Goal: Task Accomplishment & Management: Use online tool/utility

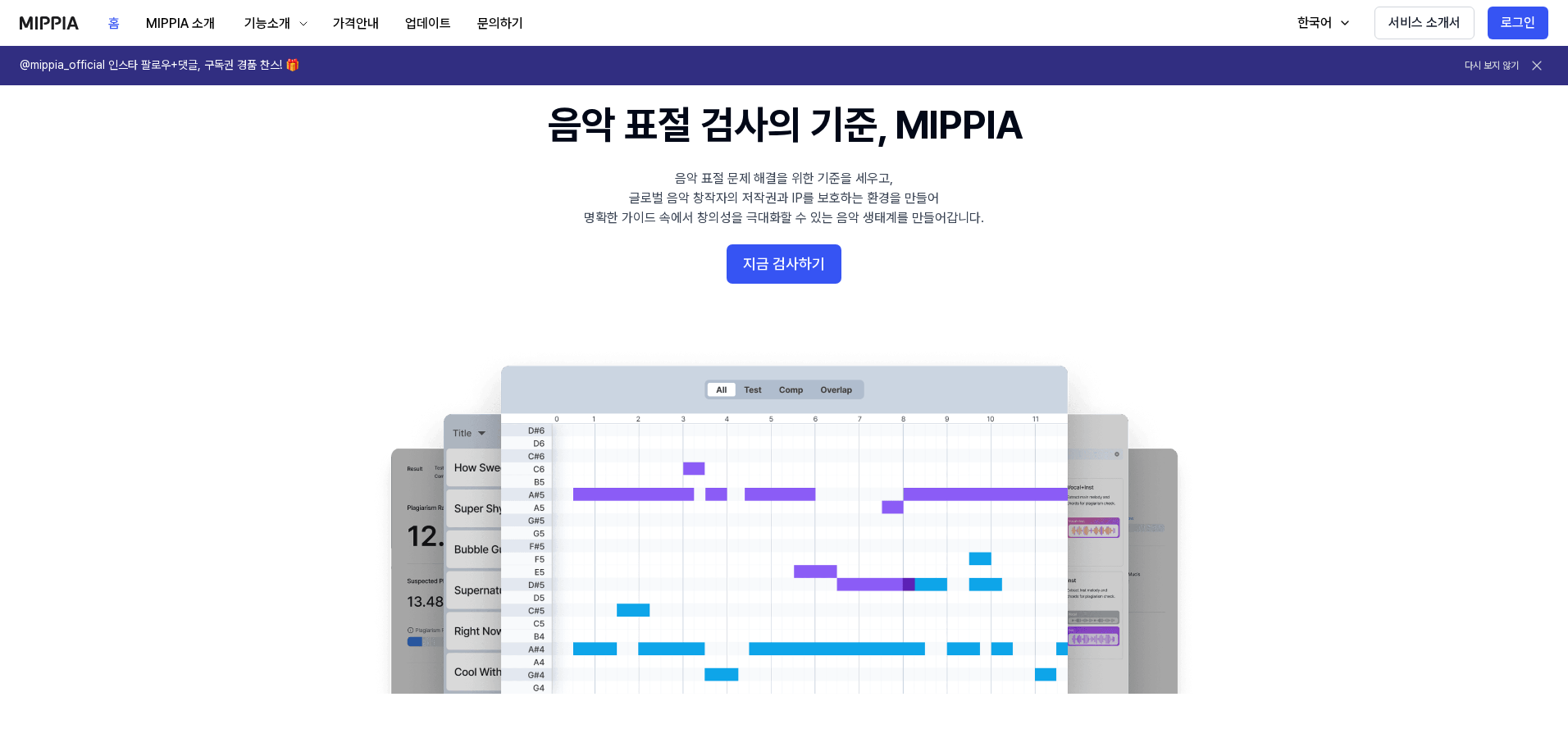
scroll to position [82, 0]
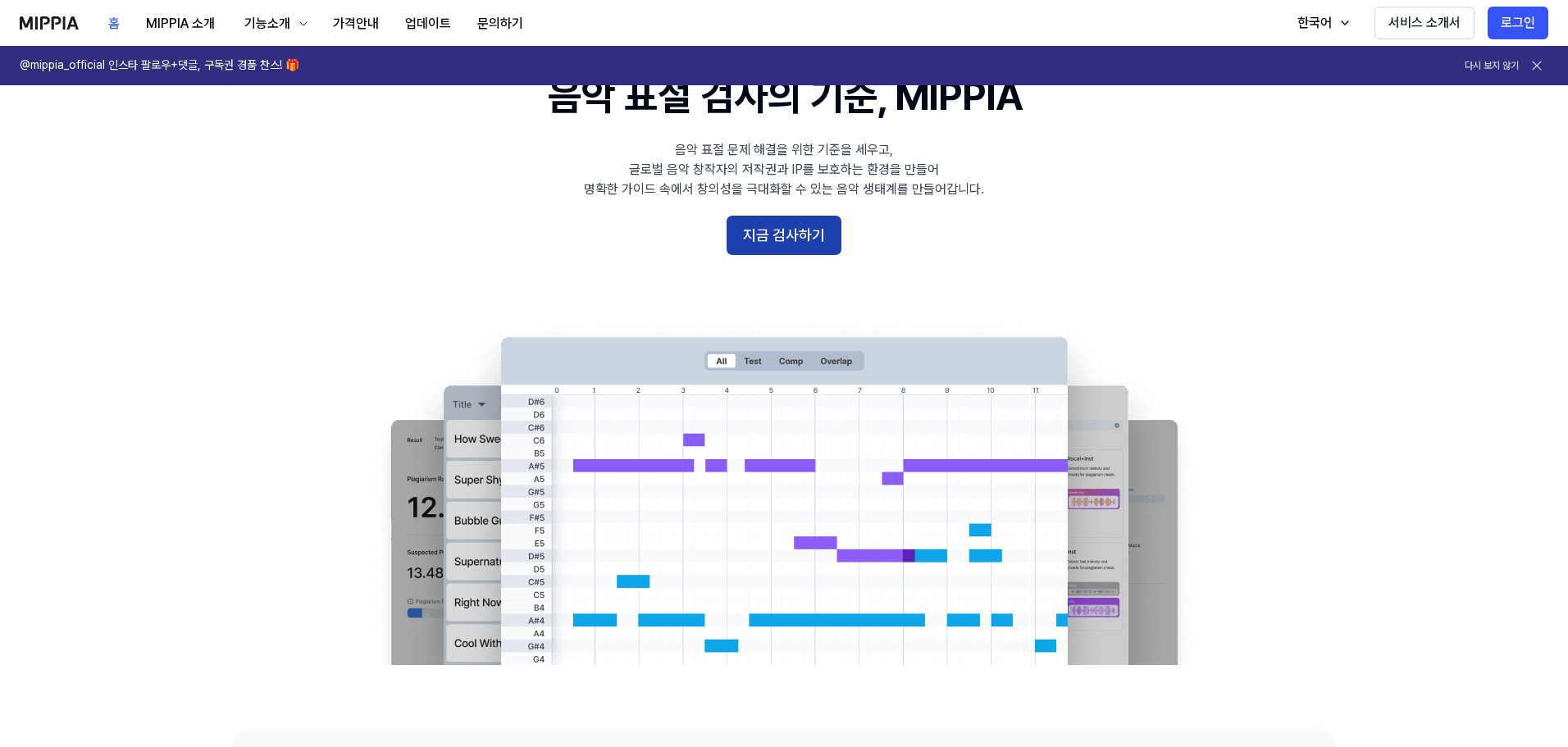
click at [806, 235] on button "지금 검사하기" at bounding box center [784, 235] width 115 height 39
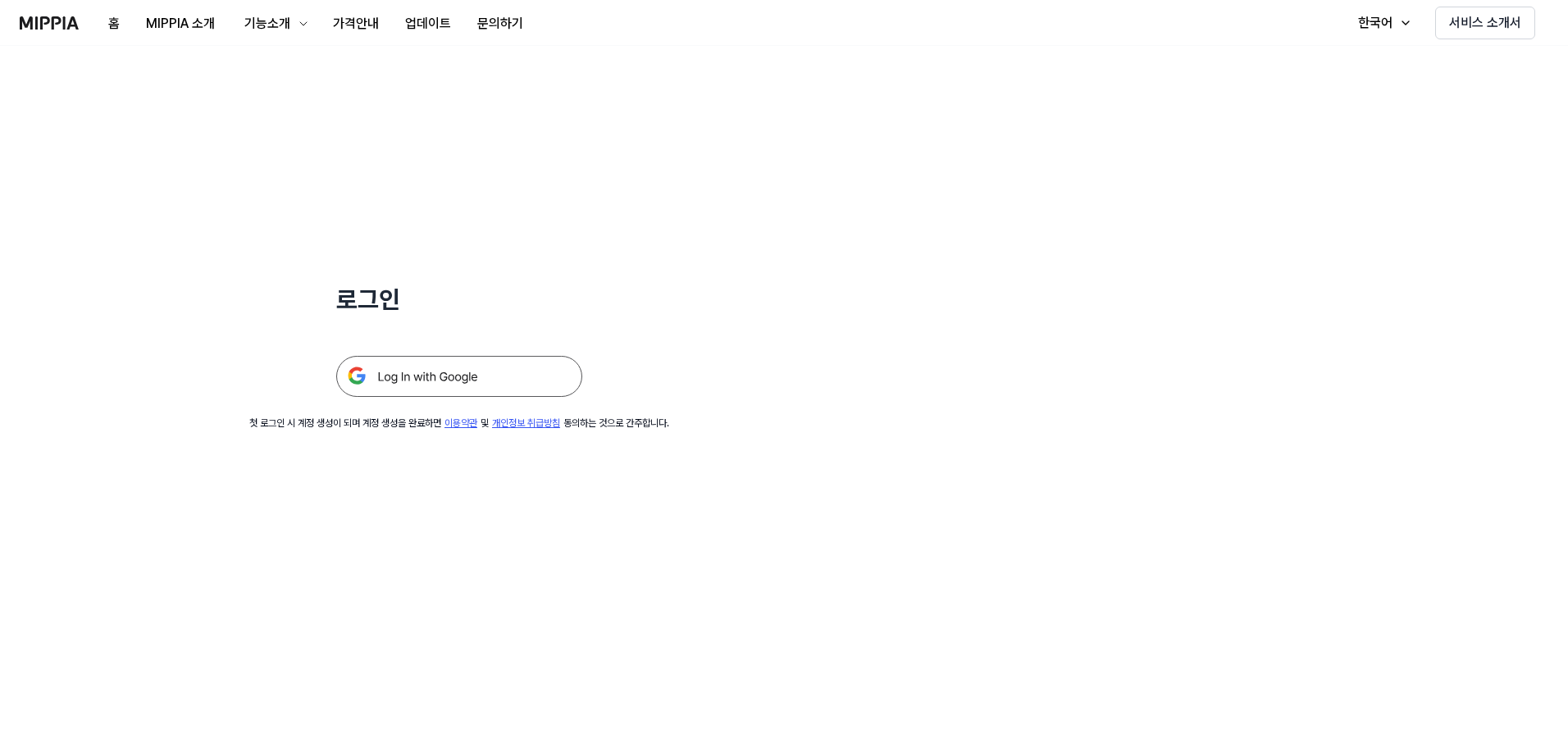
drag, startPoint x: 796, startPoint y: 293, endPoint x: 757, endPoint y: 331, distance: 54.5
click at [795, 296] on div "로그인 첫 로그인 시 계정 생성이 되며 계정 생성을 완료하면 이용약관 및 개인정보 취급방침 동의하는 것으로 간주합니다." at bounding box center [459, 238] width 919 height 384
click at [494, 388] on img at bounding box center [459, 376] width 246 height 41
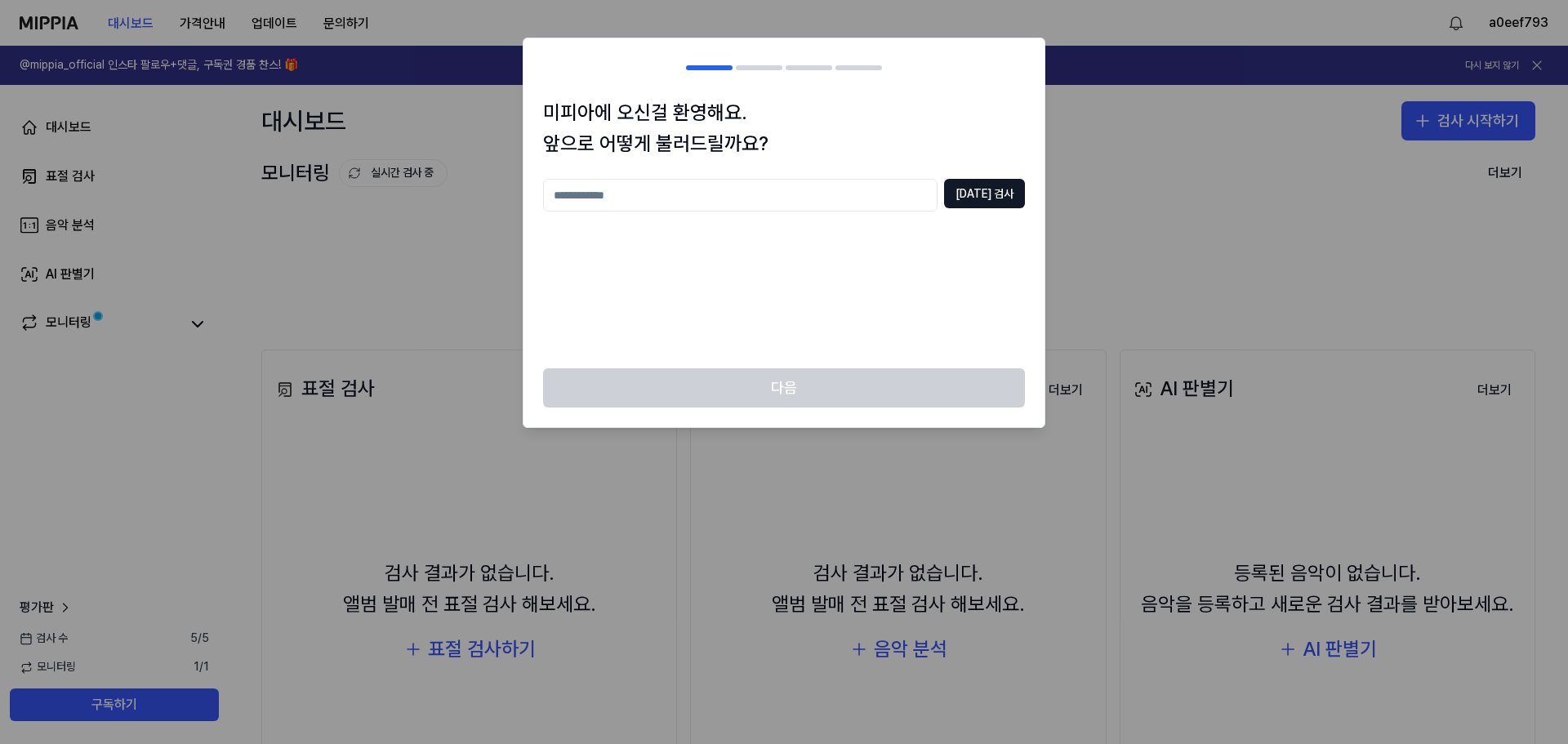
click at [793, 187] on input "text" at bounding box center [740, 195] width 394 height 32
click at [799, 187] on input "text" at bounding box center [740, 195] width 394 height 32
click at [743, 195] on input "text" at bounding box center [740, 195] width 394 height 32
click at [734, 188] on input "text" at bounding box center [740, 195] width 394 height 32
click at [694, 196] on input "text" at bounding box center [740, 195] width 394 height 32
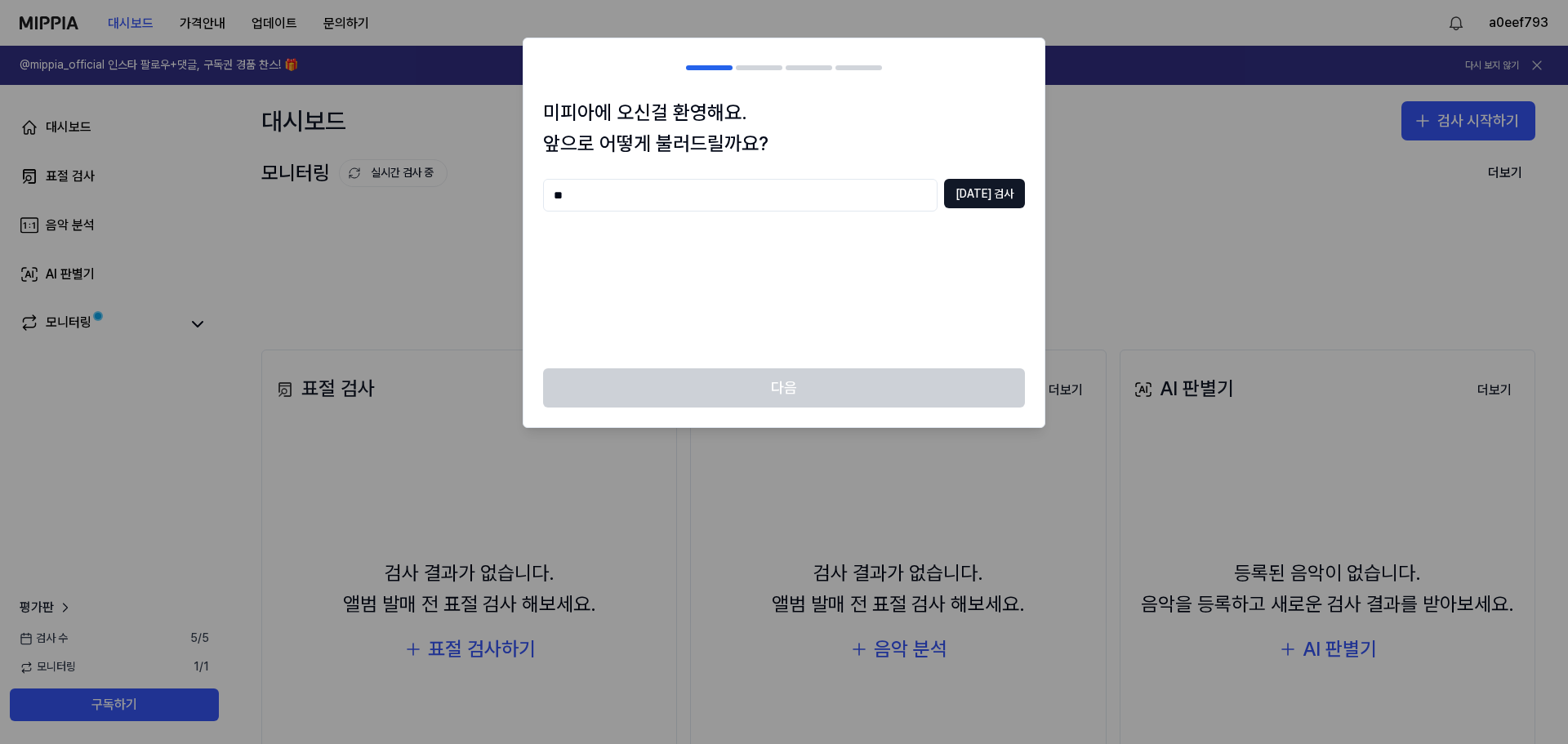
type input "*"
type input "********"
drag, startPoint x: 996, startPoint y: 181, endPoint x: 979, endPoint y: 191, distance: 19.7
click at [995, 181] on button "중복 검사" at bounding box center [985, 193] width 81 height 29
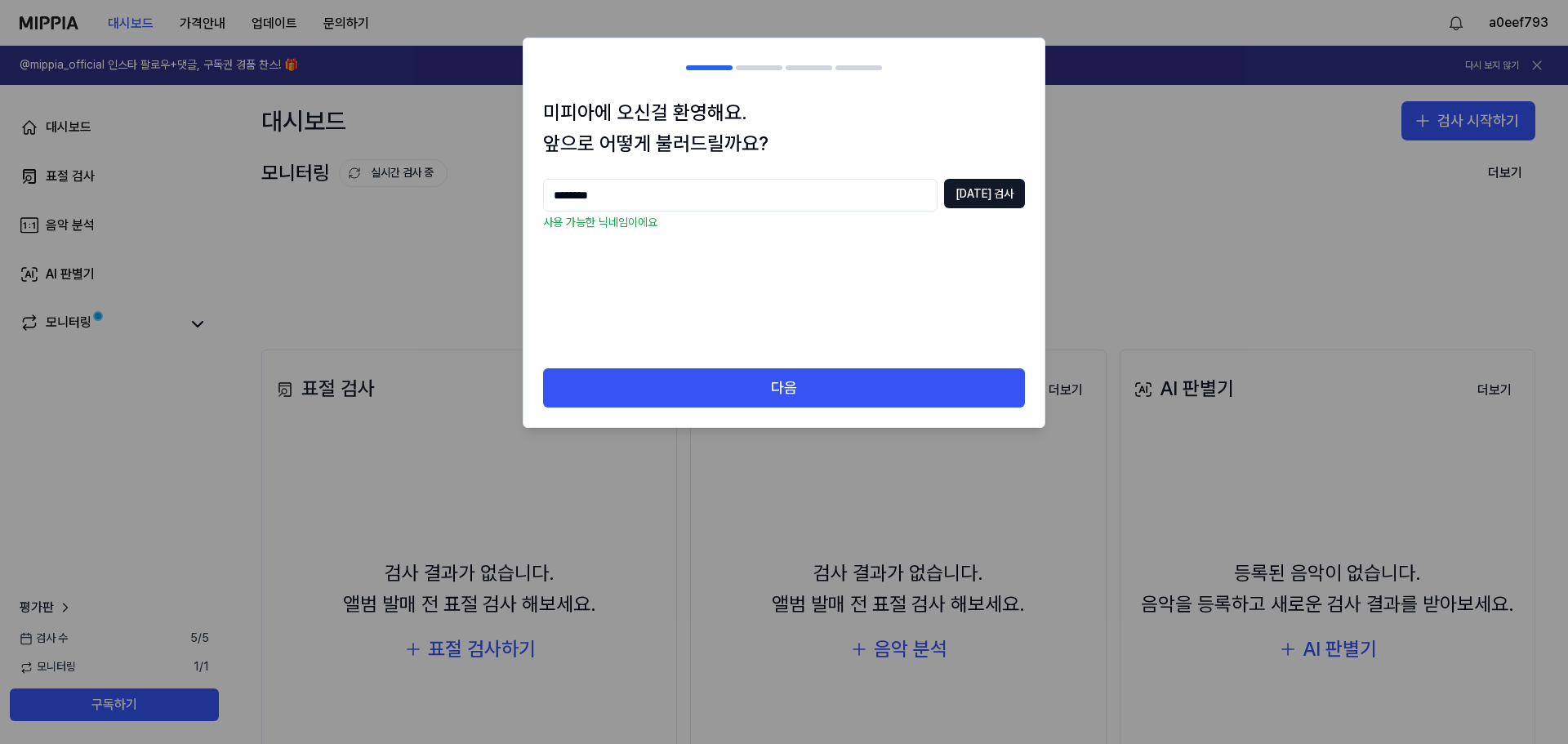
click at [872, 267] on div "******** 중복 검사 사용 가능한 닉네임이에요" at bounding box center [783, 263] width 482 height 170
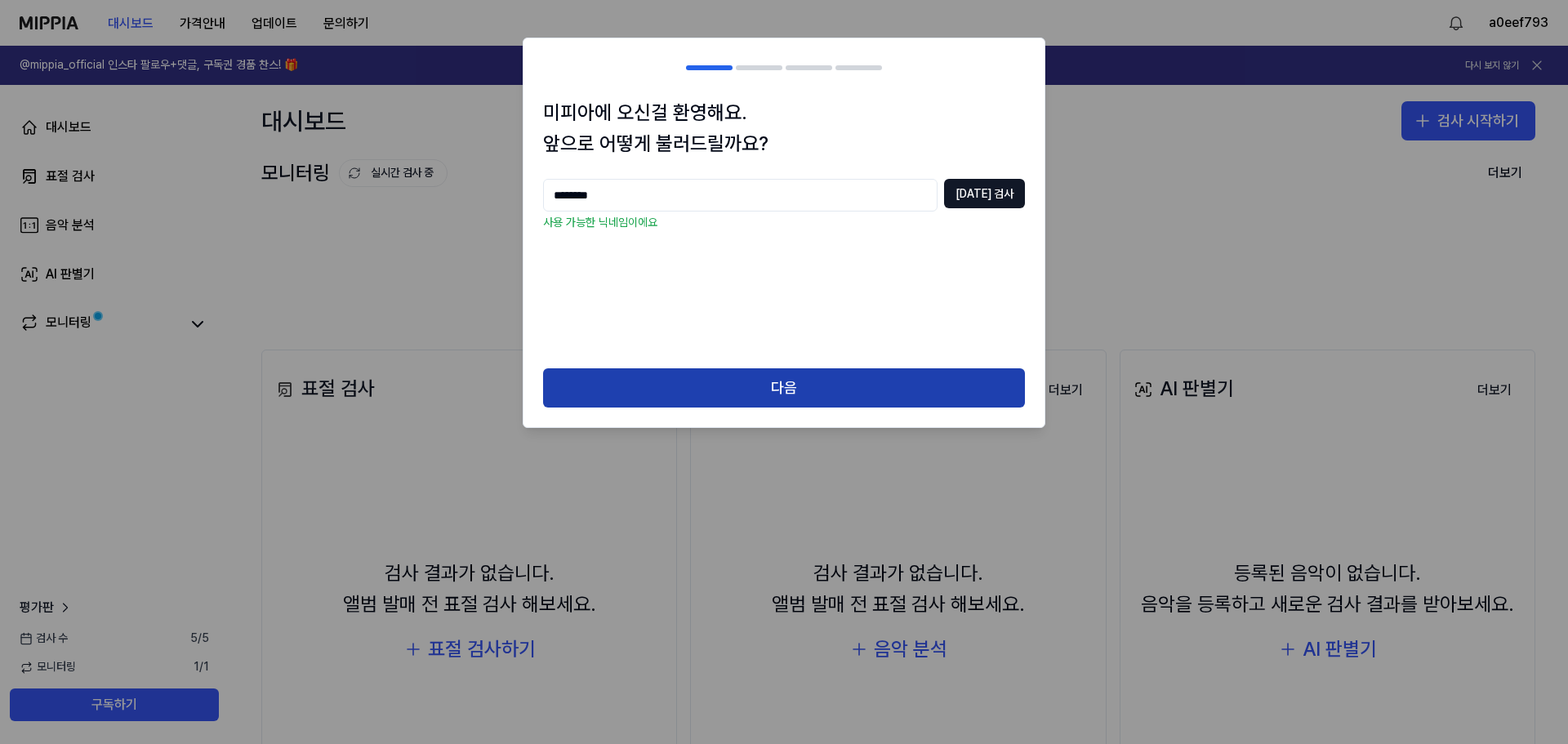
click at [830, 379] on button "다음" at bounding box center [783, 387] width 482 height 39
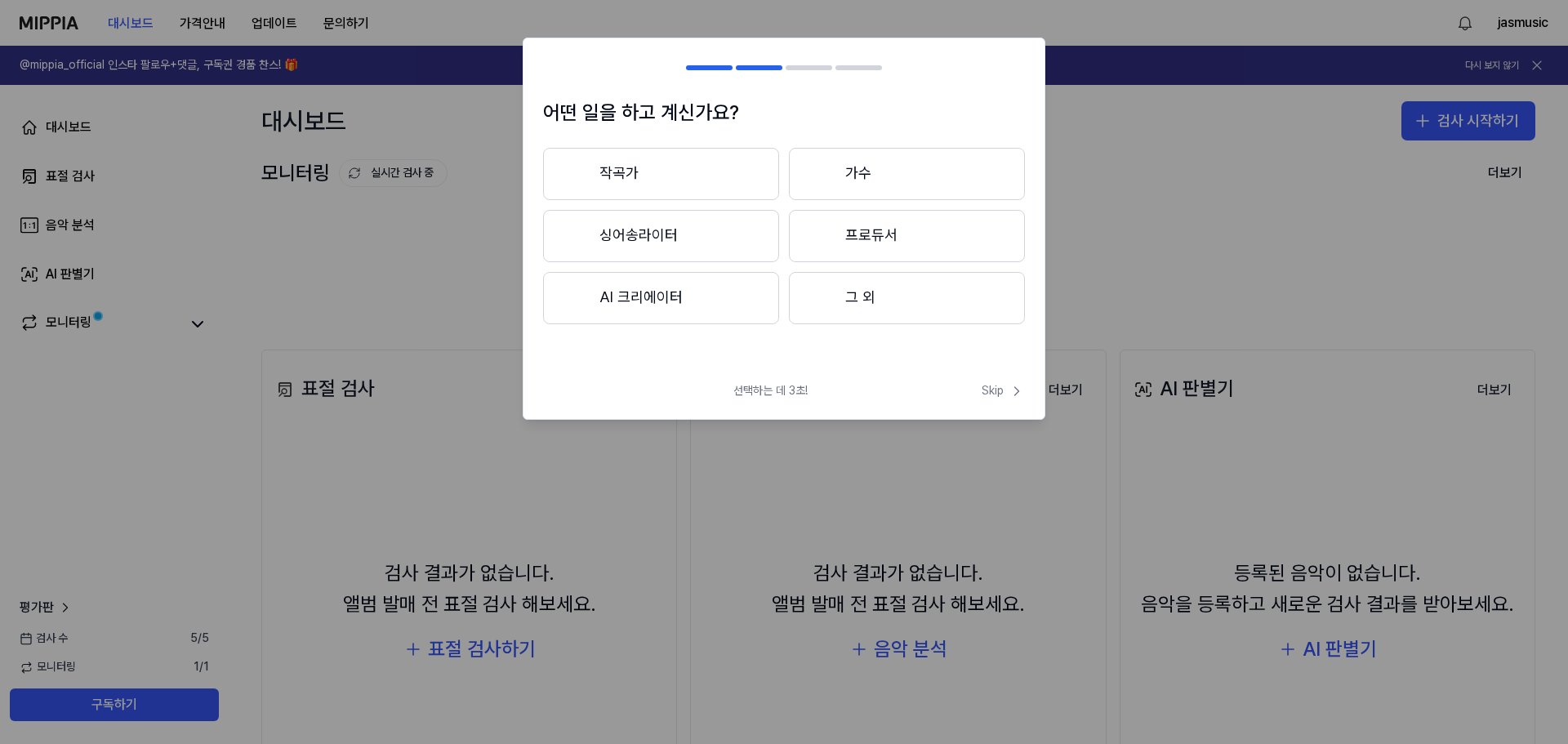
click at [865, 302] on button "그 외" at bounding box center [907, 297] width 236 height 52
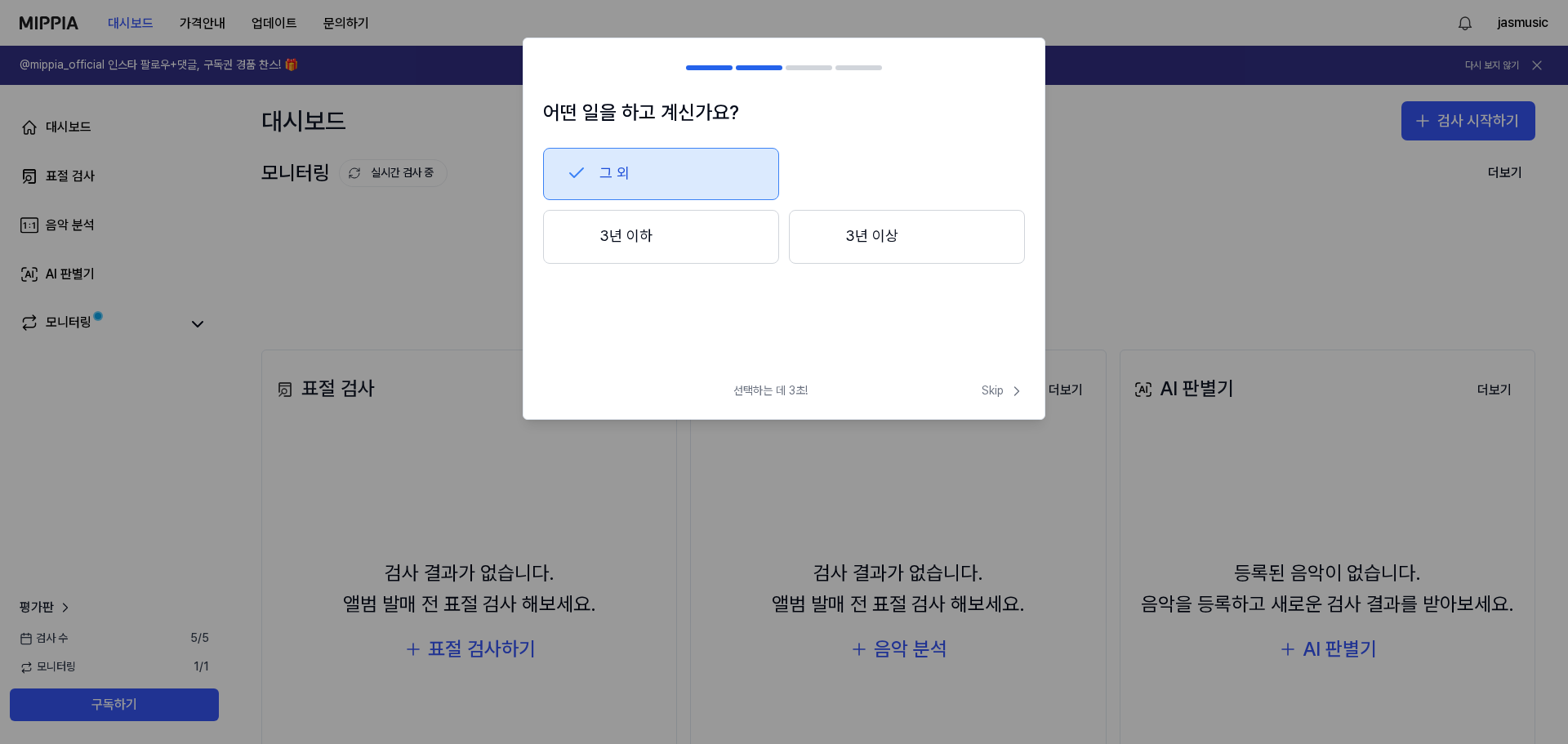
click at [754, 70] on h2 at bounding box center [784, 67] width 521 height 59
click at [641, 219] on button "3년 이하" at bounding box center [661, 236] width 236 height 54
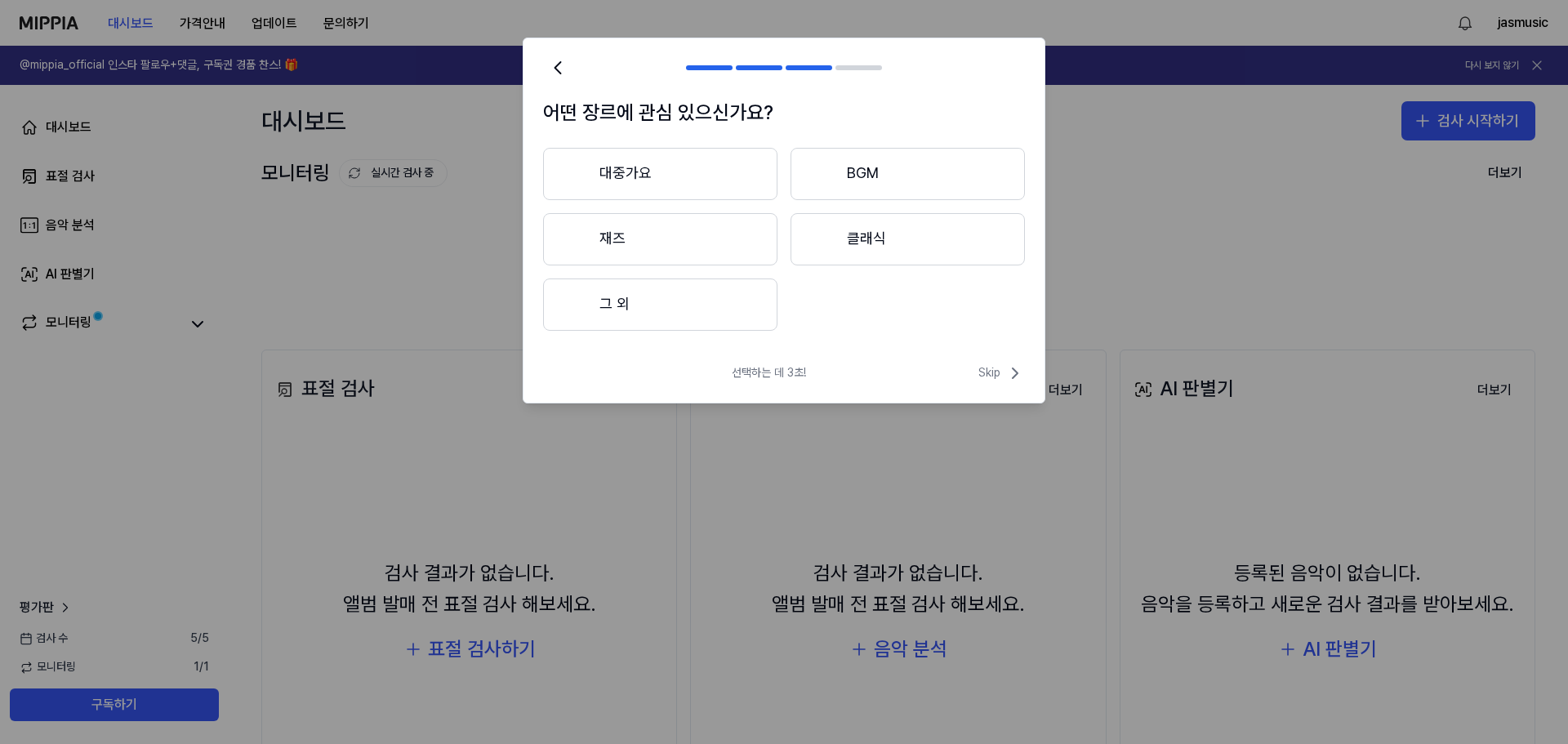
click at [620, 310] on button "그 외" at bounding box center [660, 304] width 235 height 52
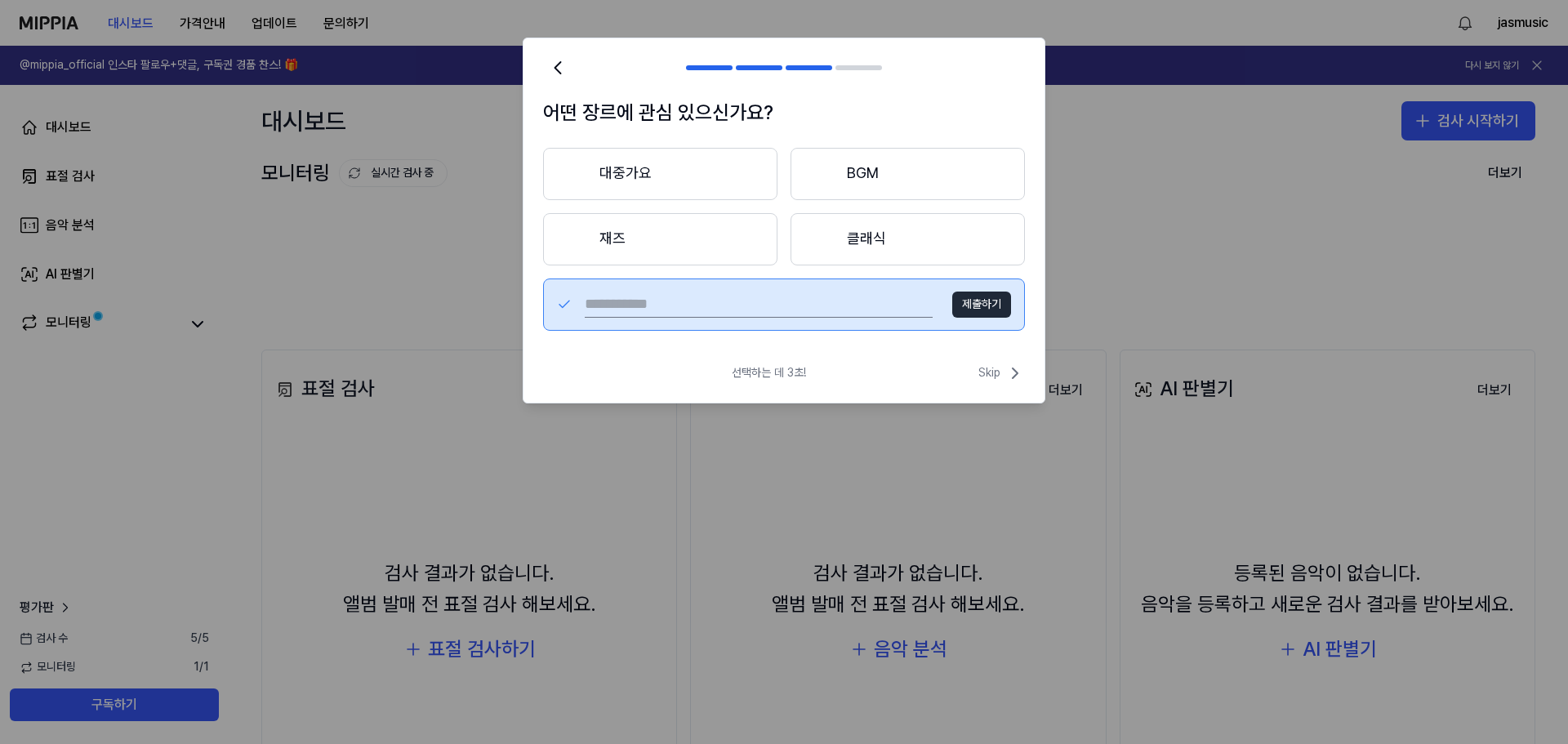
click at [665, 172] on button "대중가요" at bounding box center [660, 173] width 235 height 52
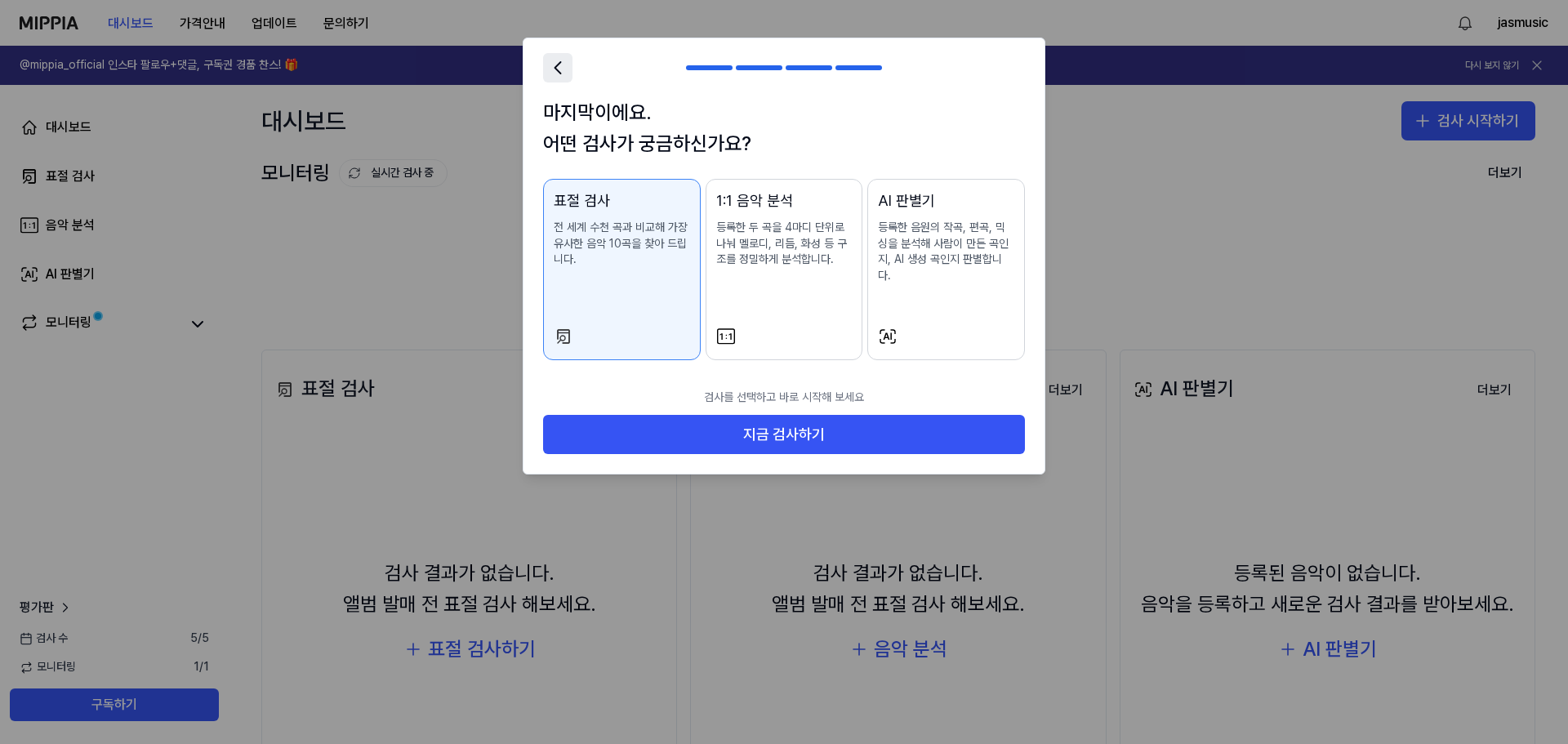
click at [558, 72] on icon at bounding box center [558, 68] width 23 height 23
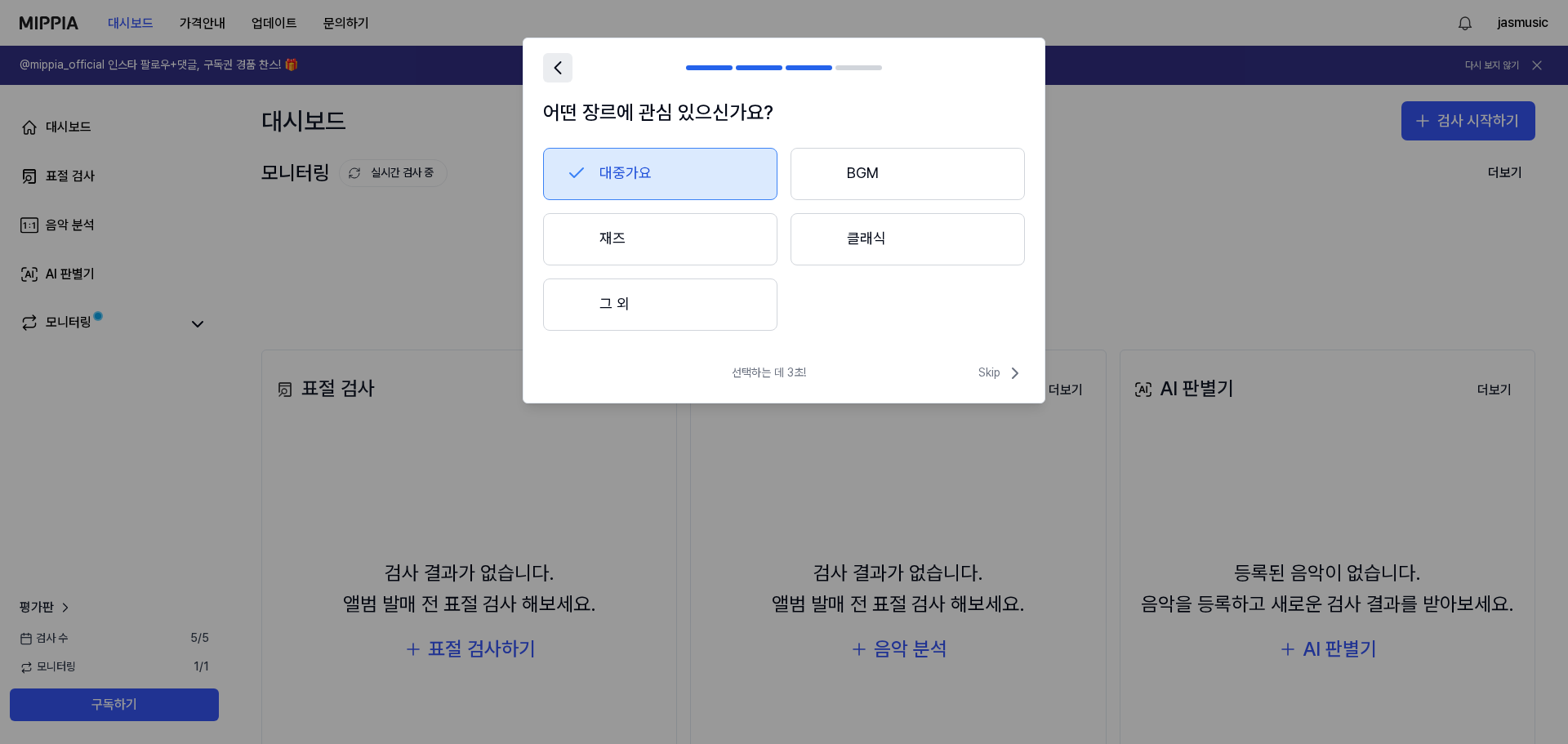
click at [558, 73] on icon at bounding box center [558, 68] width 23 height 23
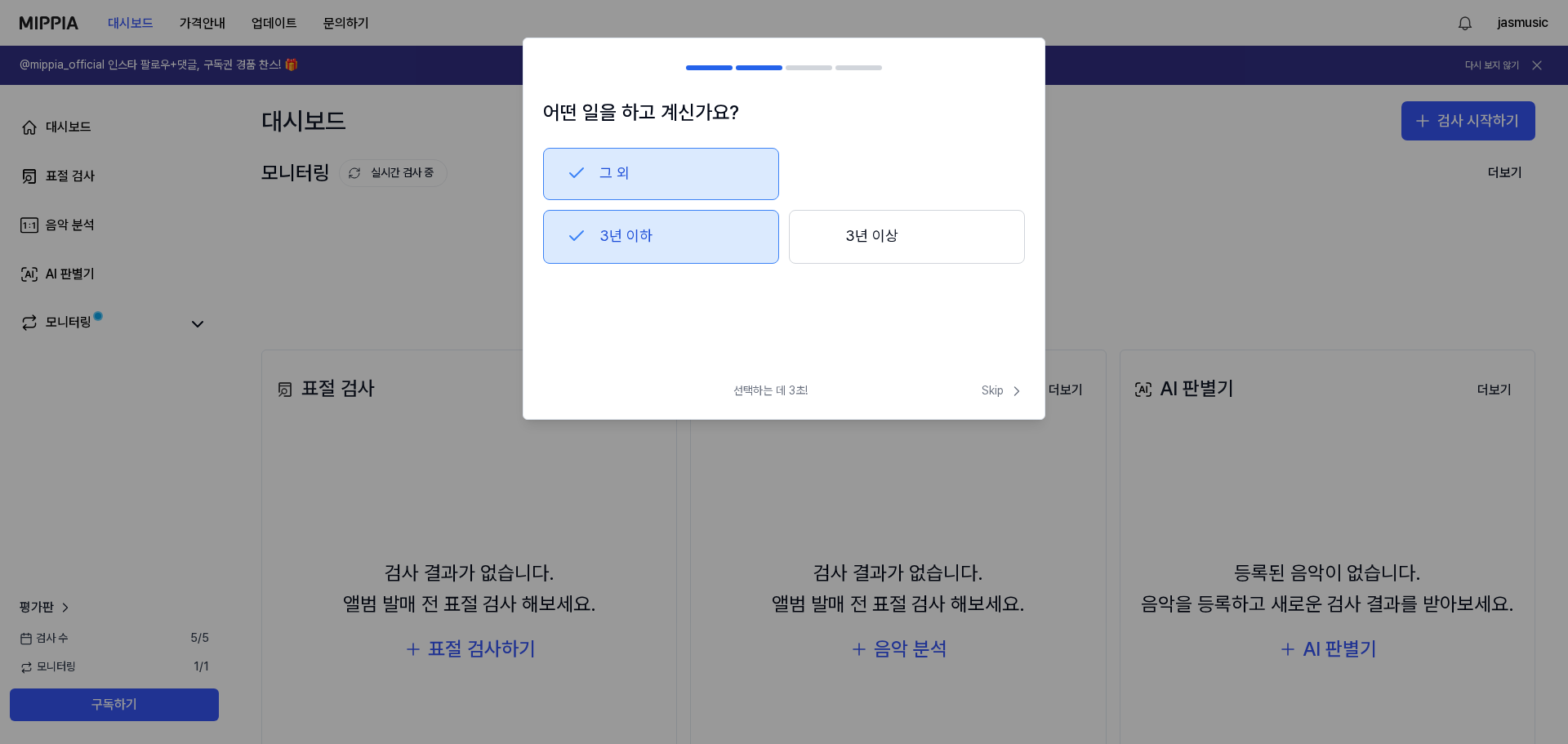
click at [558, 72] on div at bounding box center [553, 68] width 20 height 20
click at [819, 337] on div "어떤 일을 하고 계신가요? 그 외 3년 이하 3년 이상" at bounding box center [784, 233] width 521 height 273
click at [769, 388] on span "선택하는 데 3초!" at bounding box center [771, 391] width 75 height 17
click at [720, 71] on h2 at bounding box center [784, 67] width 521 height 59
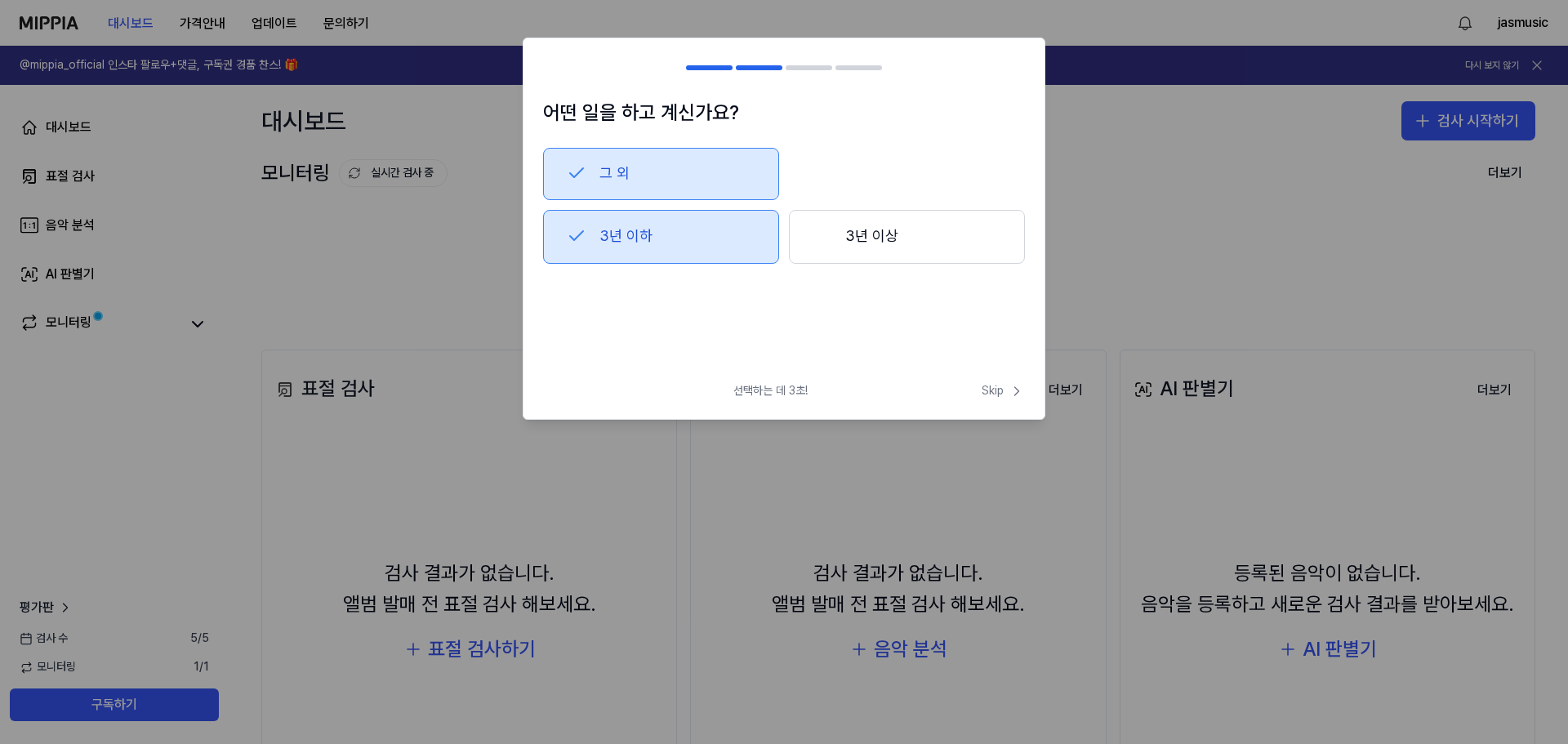
click at [761, 71] on h2 at bounding box center [784, 67] width 521 height 59
click at [765, 67] on div at bounding box center [759, 68] width 46 height 5
click at [993, 396] on span "Skip" at bounding box center [1004, 391] width 43 height 17
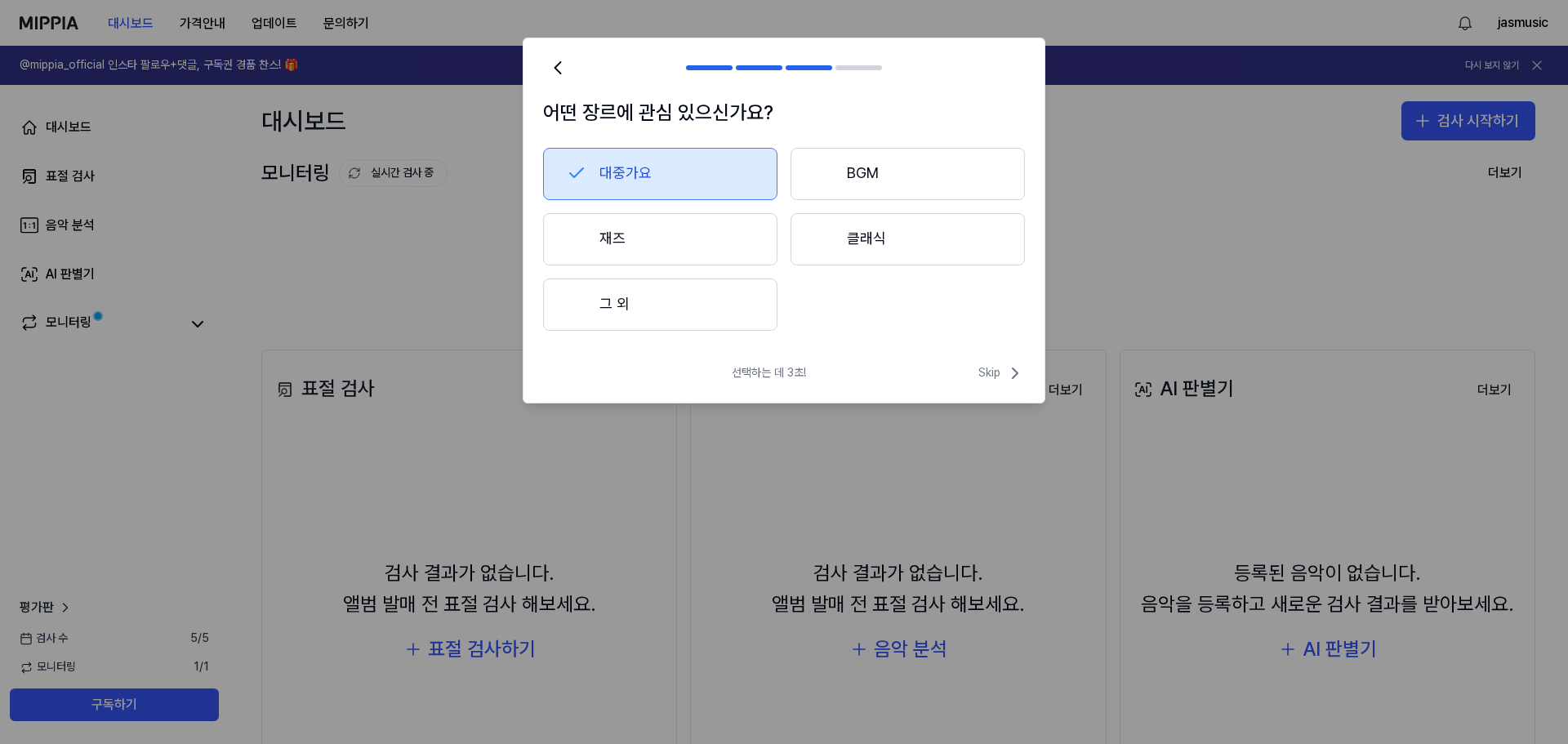
click at [648, 239] on button "재즈" at bounding box center [660, 239] width 235 height 52
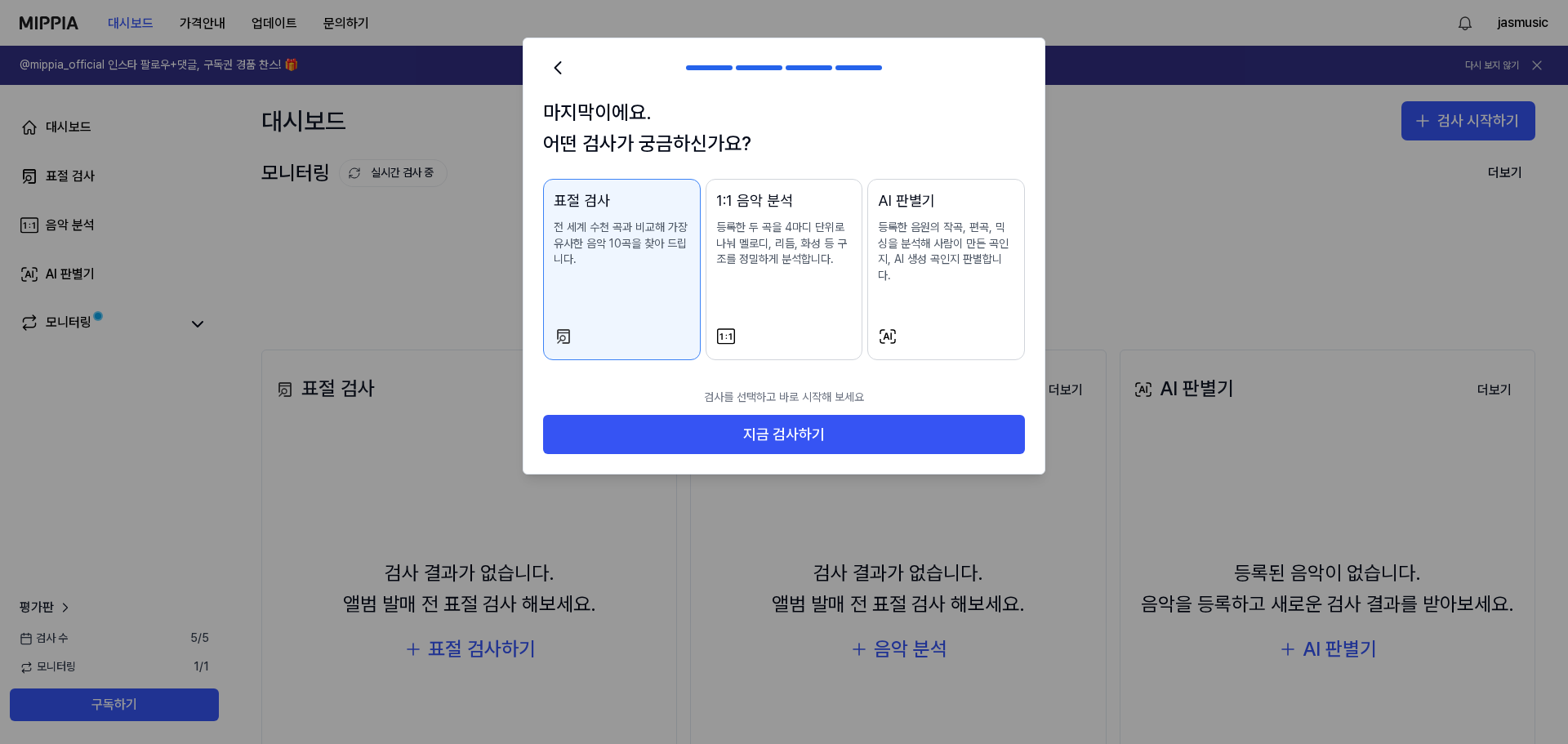
click at [616, 296] on div "표절 검사 전 세계 수천 곡과 비교해 가장 유사한 음악 10곡을 찾아 드립니다." at bounding box center [622, 245] width 137 height 111
click at [809, 273] on div "1:1 음악 분석 등록한 두 곡을 4마디 단위로 나눠 멜로디, 리듬, 화성 등 구조를 정밀하게 분석합니다." at bounding box center [784, 245] width 137 height 111
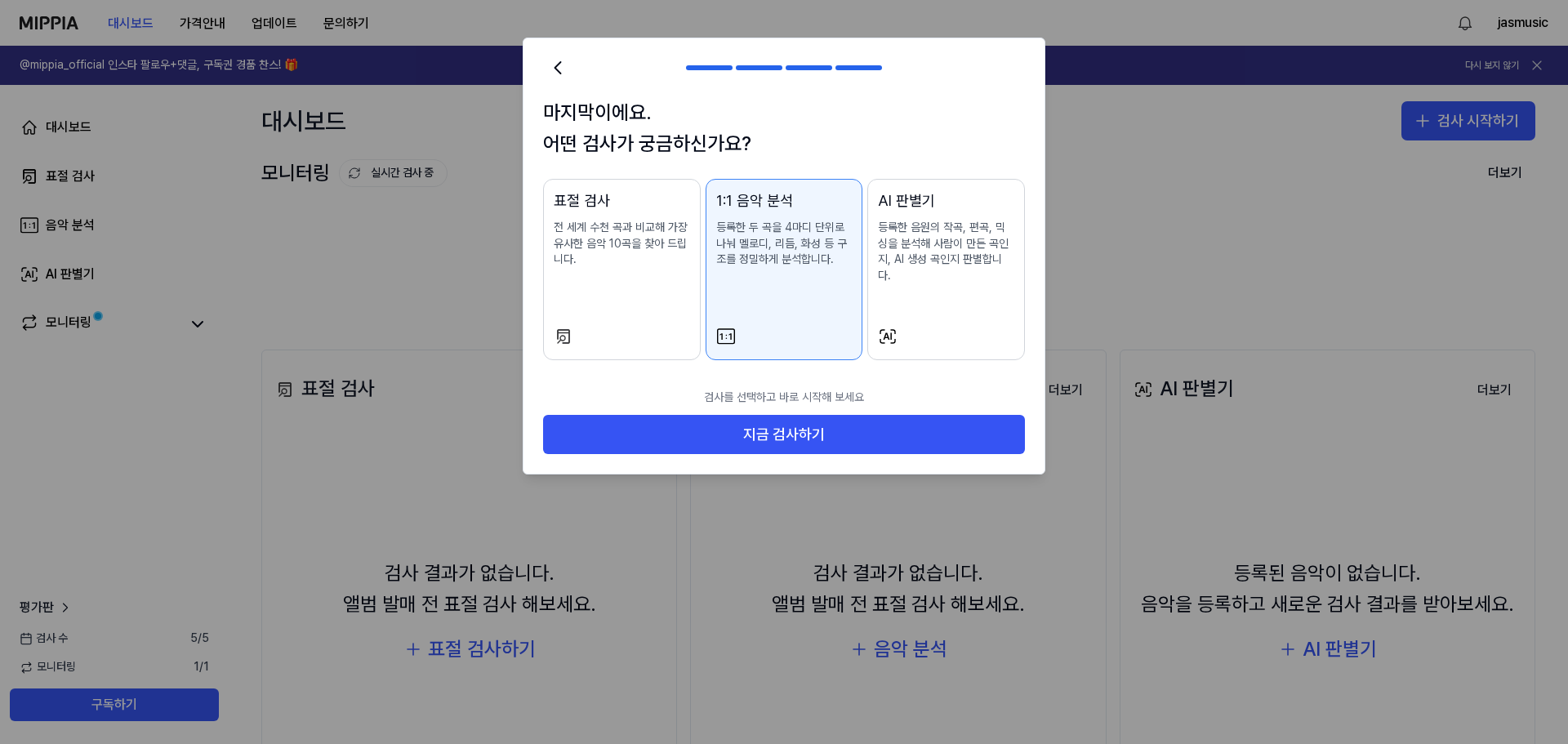
click at [958, 283] on div "AI 판별기 등록한 음원의 작곡, 편곡, 믹싱을 분석해 사람이 만든 곡인지, AI 생성 곡인지 판별합니다." at bounding box center [946, 253] width 137 height 127
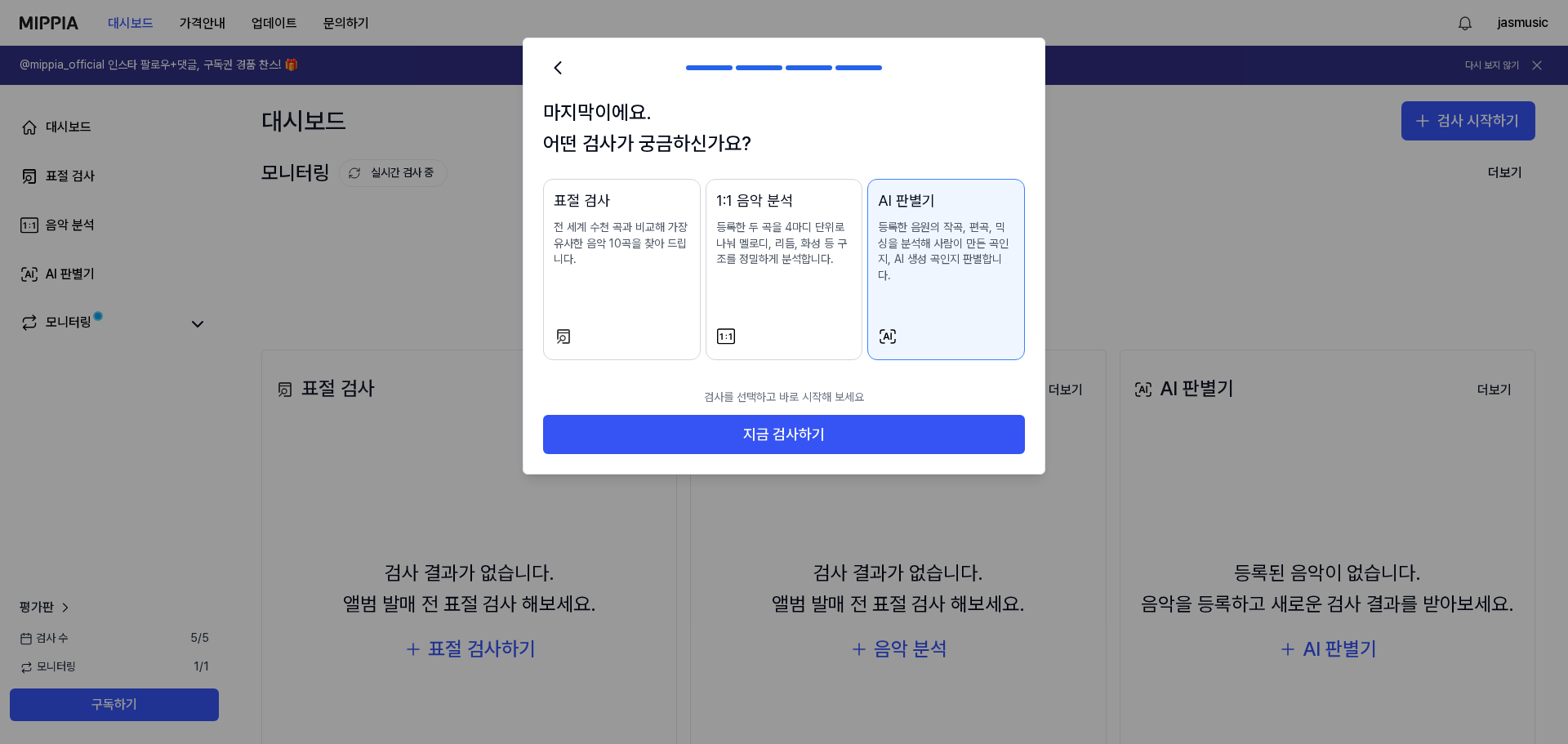
click at [956, 283] on div "AI 판별기 등록한 음원의 작곡, 편곡, 믹싱을 분석해 사람이 만든 곡인지, AI 생성 곡인지 판별합니다." at bounding box center [946, 253] width 137 height 127
click at [609, 251] on p "전 세계 수천 곡과 비교해 가장 유사한 음악 10곡을 찾아 드립니다." at bounding box center [622, 244] width 137 height 48
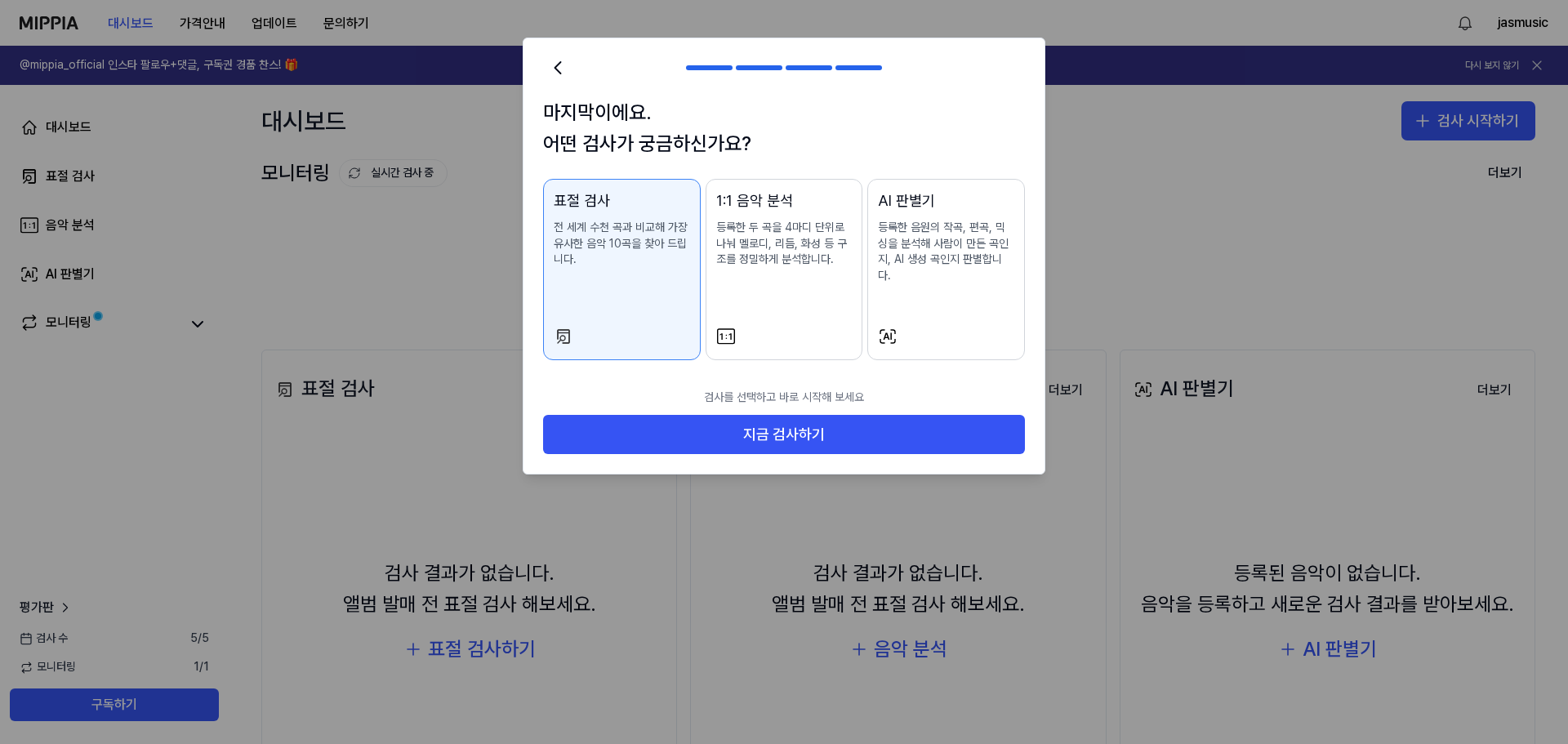
click at [651, 252] on p "전 세계 수천 곡과 비교해 가장 유사한 음악 10곡을 찾아 드립니다." at bounding box center [622, 244] width 137 height 48
click at [801, 299] on div "1:1 음악 분석 등록한 두 곡을 4마디 단위로 나눠 멜로디, 리듬, 화성 등 구조를 정밀하게 분석합니다." at bounding box center [784, 245] width 137 height 111
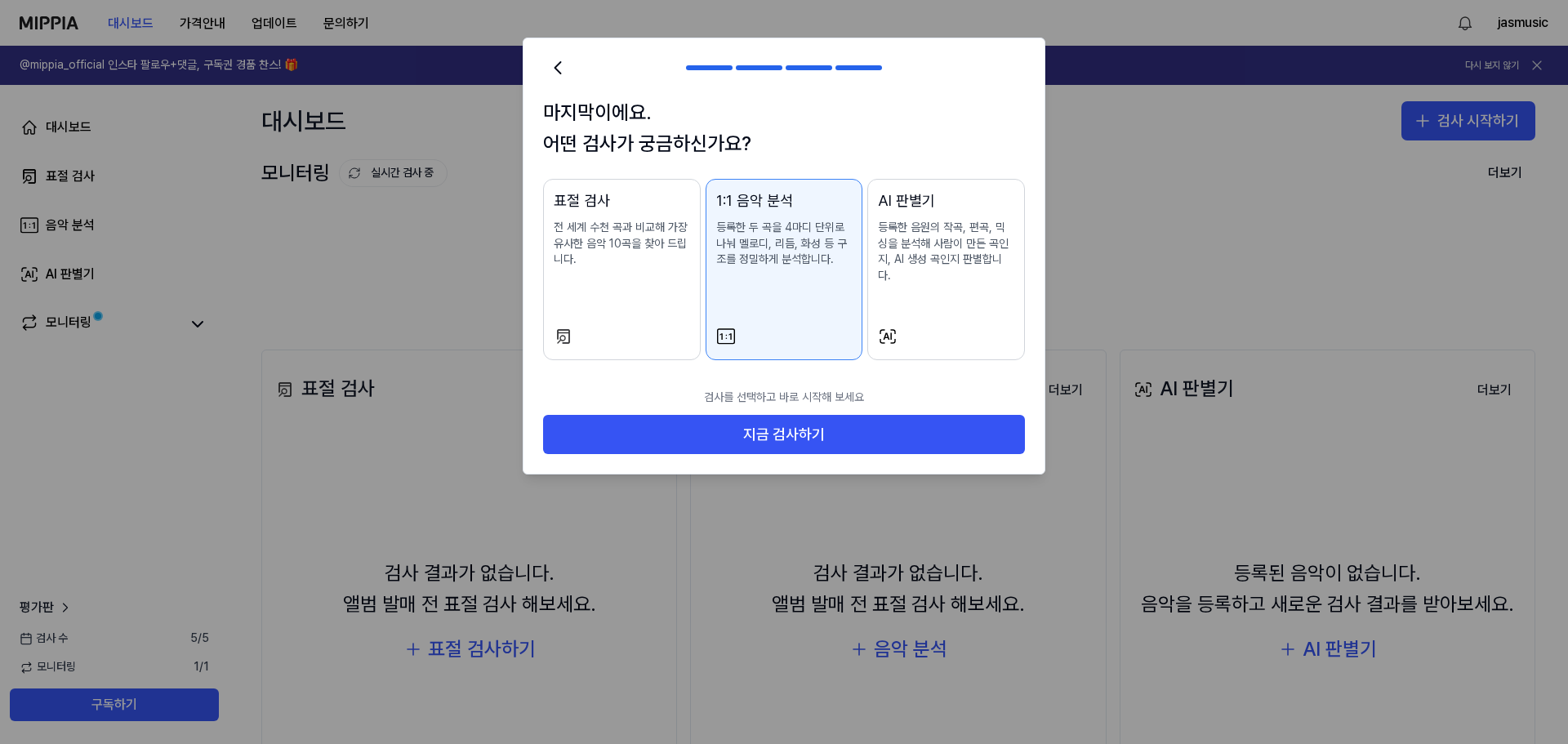
click at [651, 266] on p "전 세계 수천 곡과 비교해 가장 유사한 음악 10곡을 찾아 드립니다." at bounding box center [622, 244] width 137 height 48
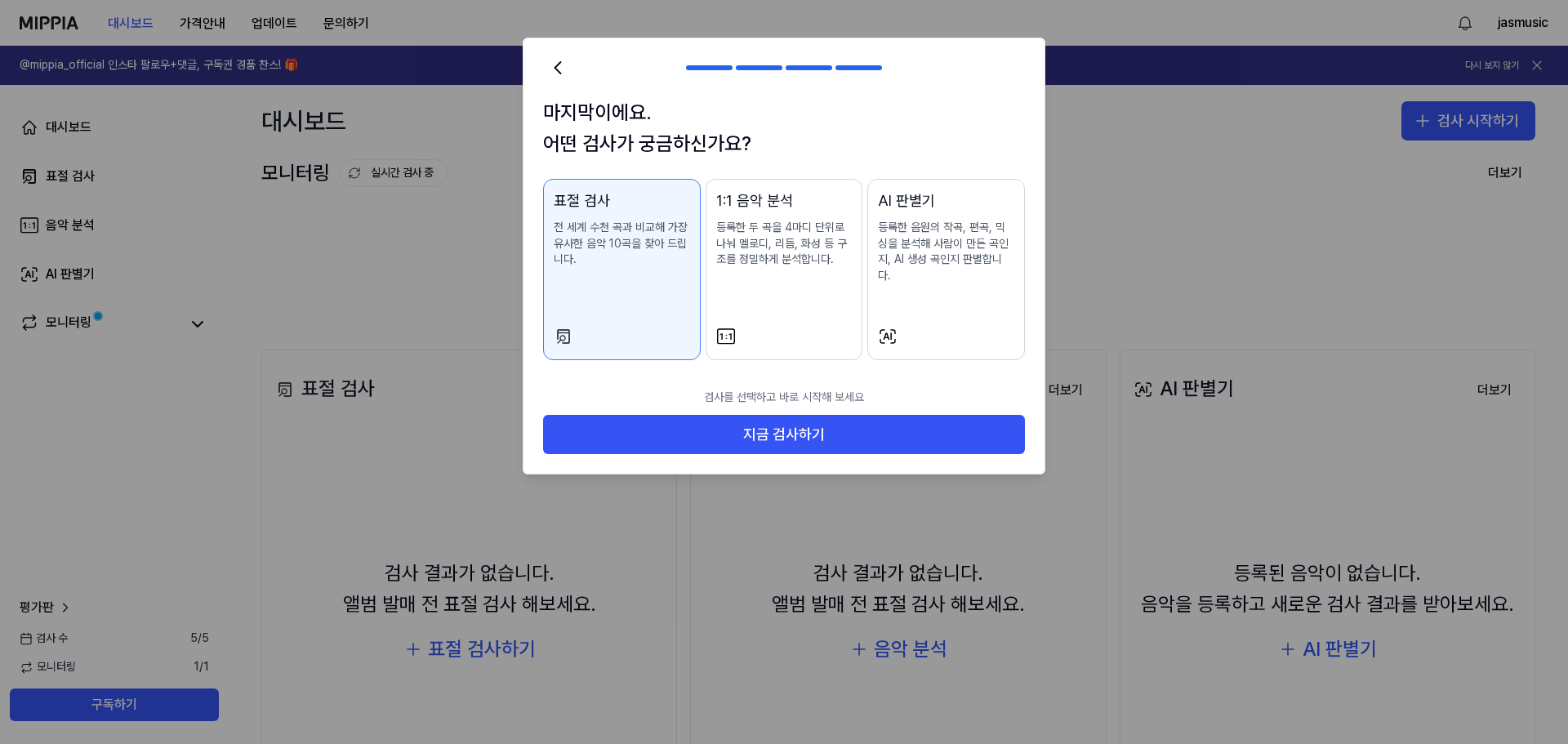
drag, startPoint x: 904, startPoint y: 272, endPoint x: 896, endPoint y: 275, distance: 8.5
click at [903, 272] on div "AI 판별기 등록한 음원의 작곡, 편곡, 믹싱을 분석해 사람이 만든 곡인지, AI 생성 곡인지 판별합니다." at bounding box center [946, 253] width 137 height 127
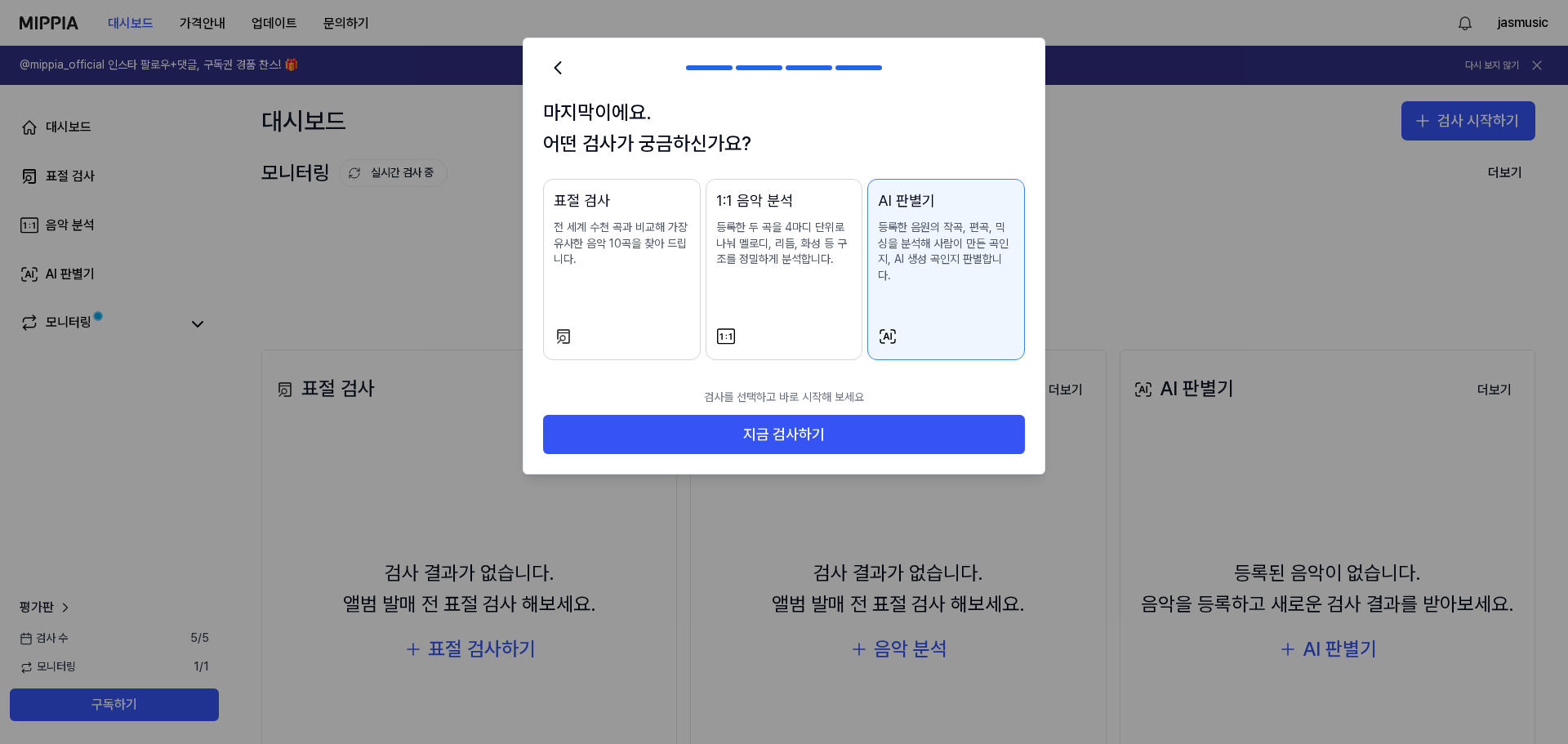
click at [632, 248] on p "전 세계 수천 곡과 비교해 가장 유사한 음악 10곡을 찾아 드립니다." at bounding box center [622, 244] width 137 height 48
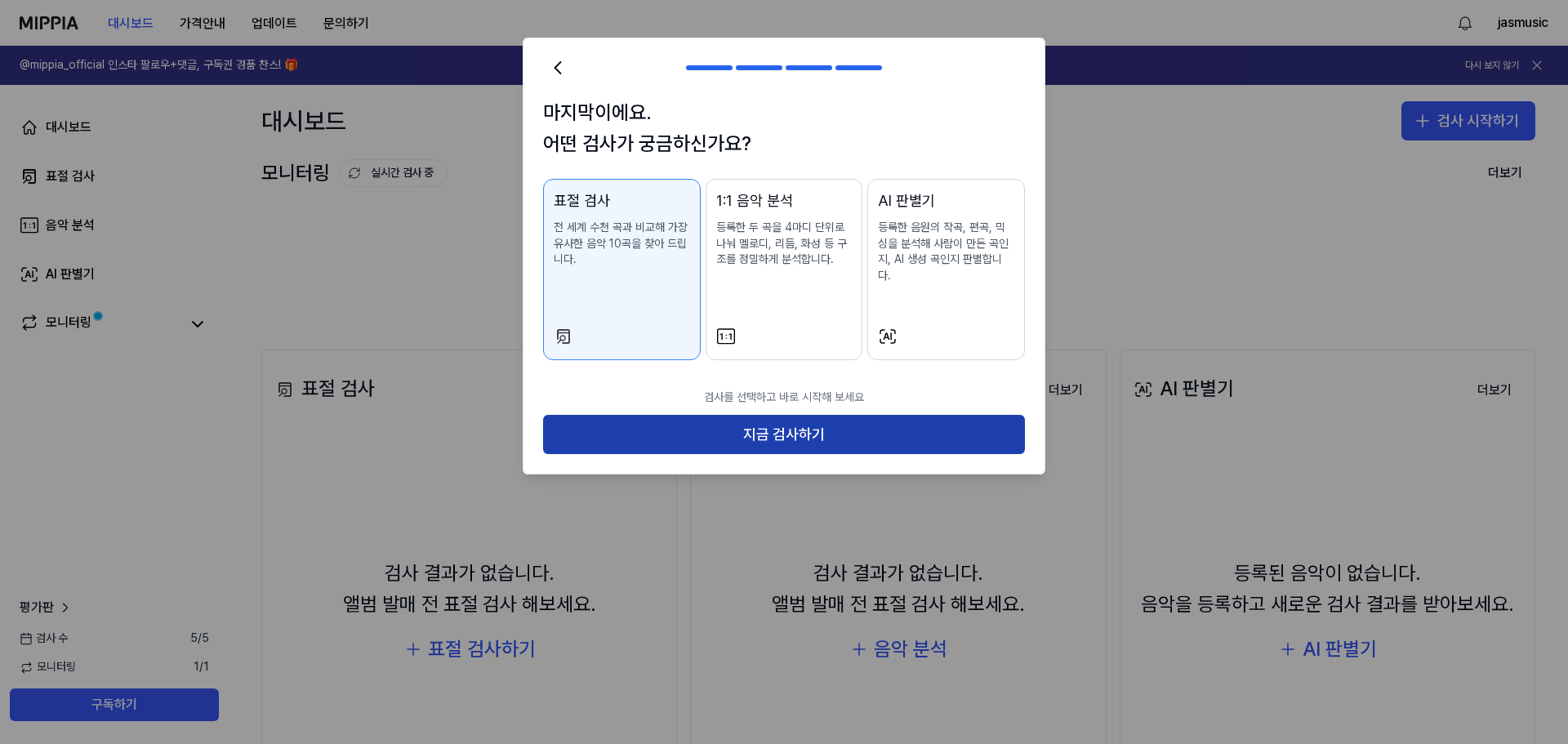
click at [883, 421] on button "지금 검사하기" at bounding box center [783, 434] width 482 height 39
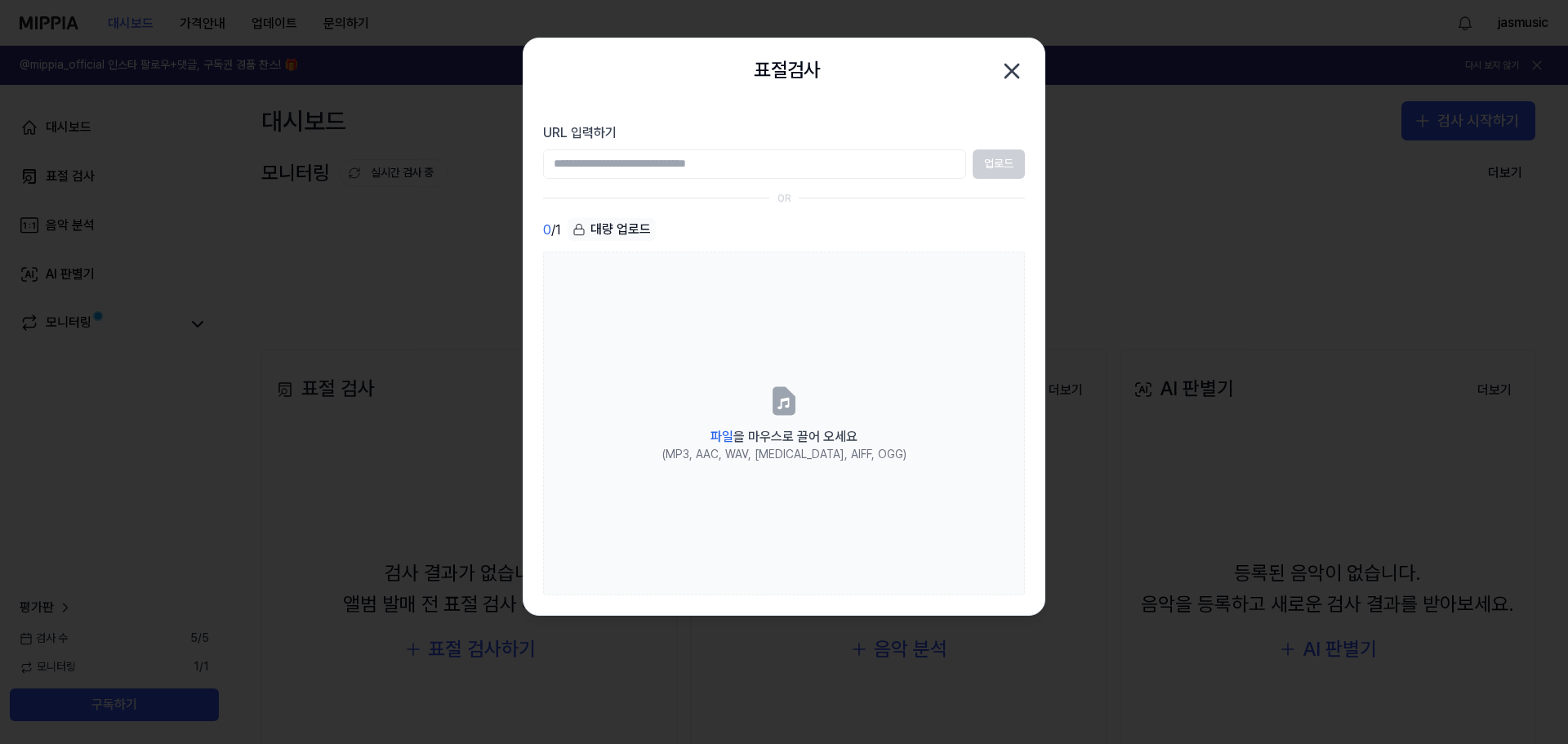
drag, startPoint x: 721, startPoint y: 164, endPoint x: 732, endPoint y: 167, distance: 11.4
click at [721, 164] on input "URL 입력하기" at bounding box center [754, 163] width 423 height 29
click at [757, 167] on input "URL 입력하기" at bounding box center [754, 163] width 423 height 29
click at [767, 165] on input "URL 입력하기" at bounding box center [754, 163] width 423 height 29
click at [861, 159] on input "URL 입력하기" at bounding box center [754, 163] width 423 height 29
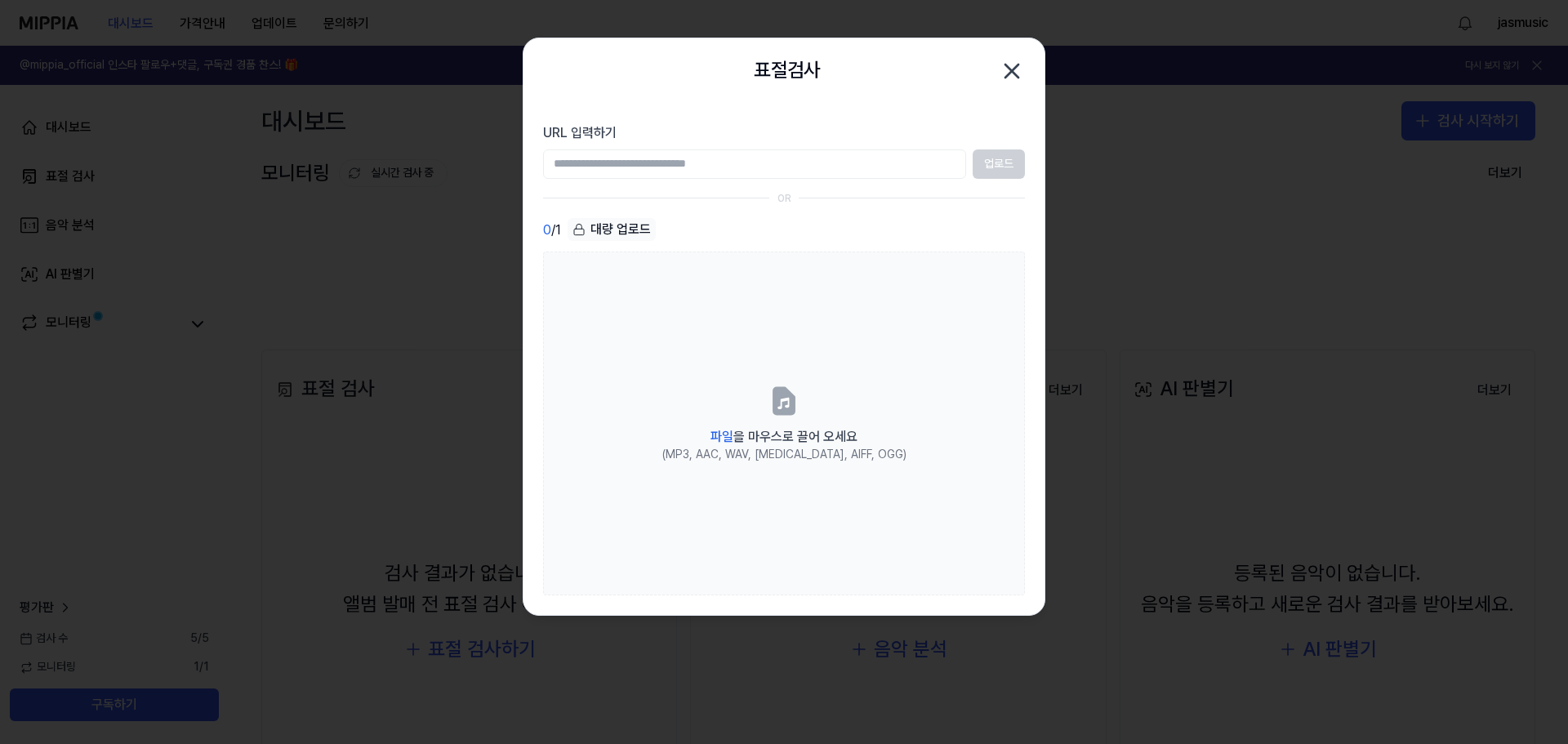
click at [858, 163] on input "URL 입력하기" at bounding box center [754, 163] width 423 height 29
